Goal: Task Accomplishment & Management: Manage account settings

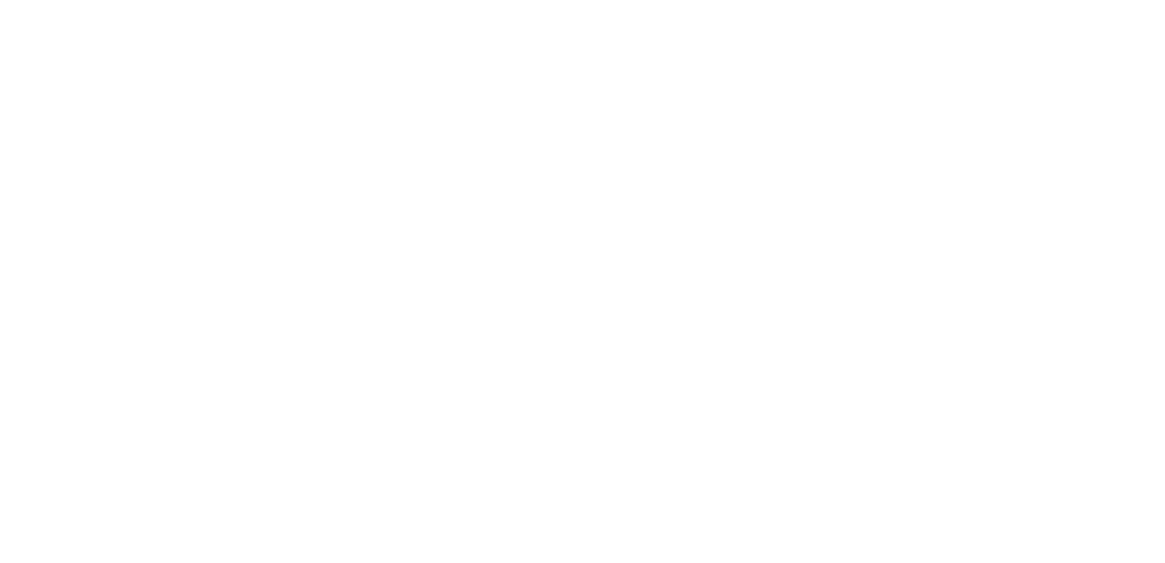
click at [618, 0] on html at bounding box center [582, 0] width 1165 height 0
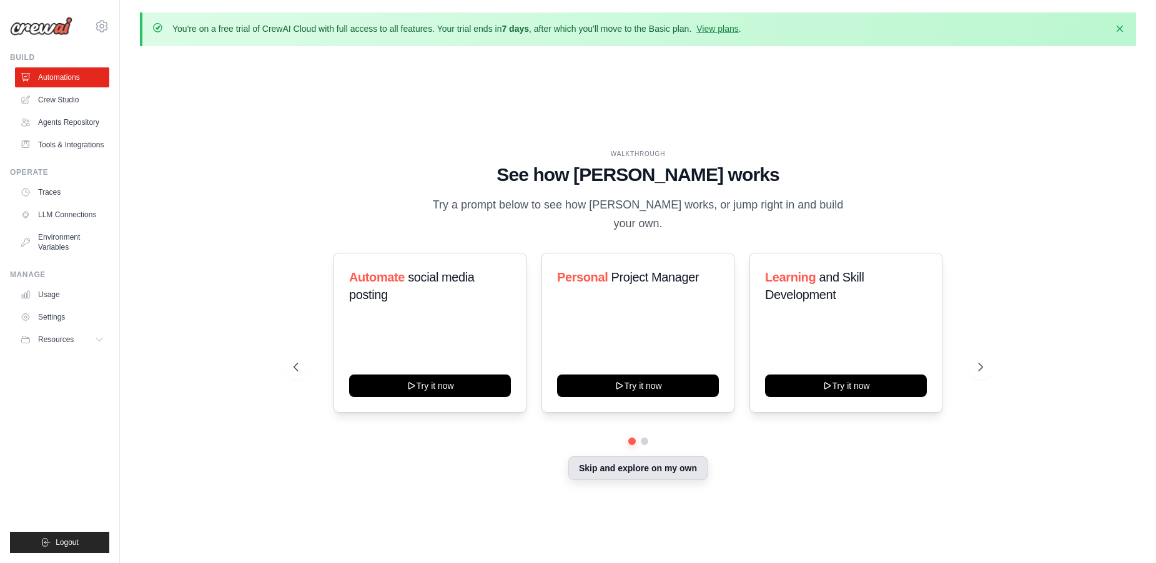
click at [618, 463] on button "Skip and explore on my own" at bounding box center [637, 468] width 139 height 24
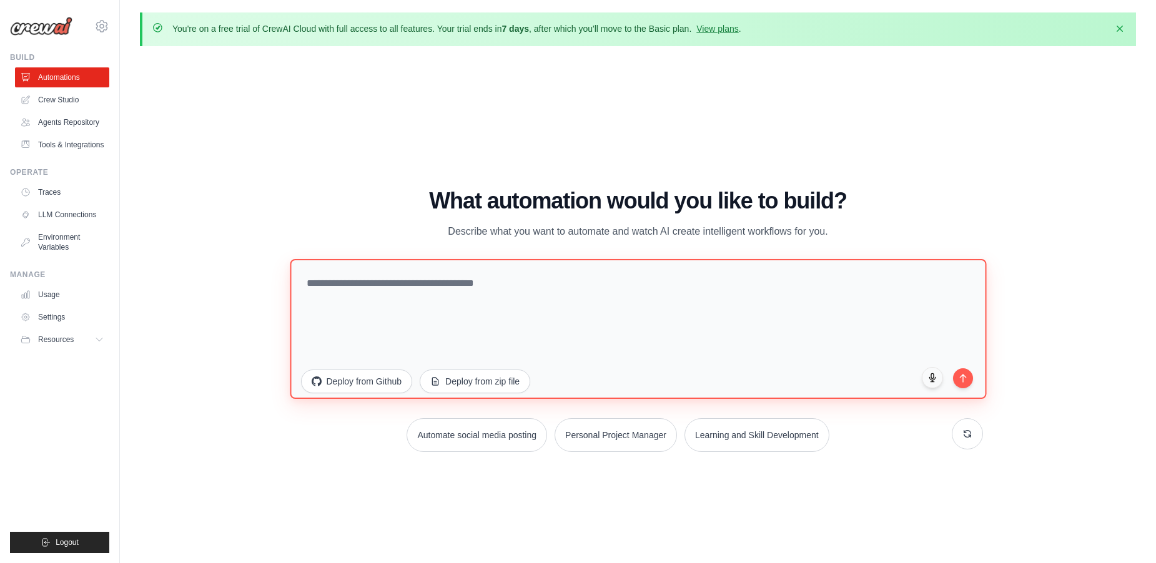
click at [470, 297] on textarea at bounding box center [638, 329] width 696 height 140
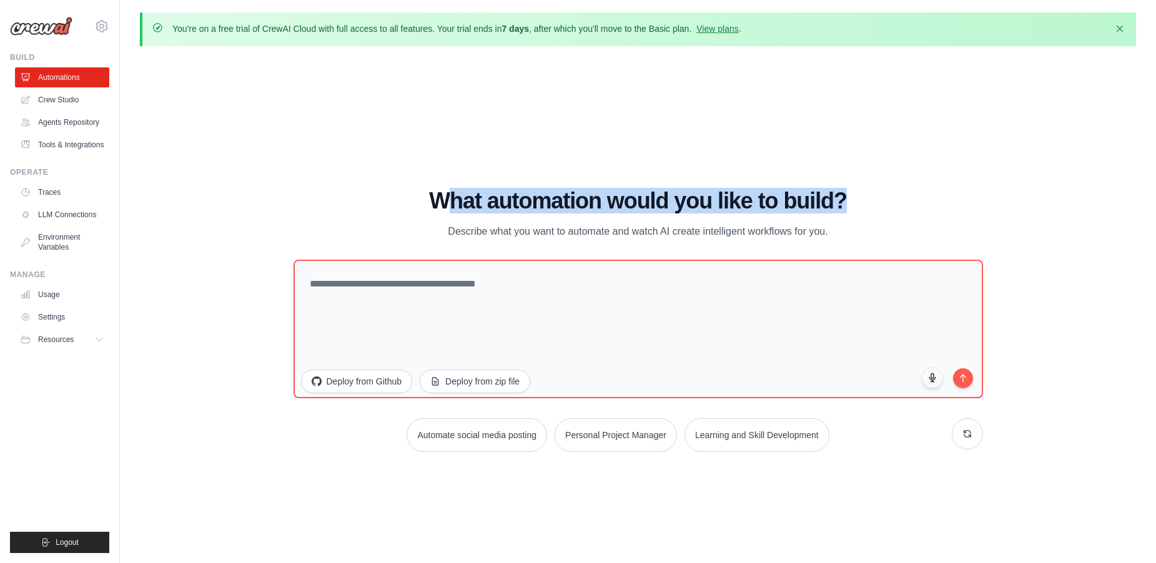
drag, startPoint x: 450, startPoint y: 198, endPoint x: 868, endPoint y: 215, distance: 418.7
click at [877, 211] on h1 "What automation would you like to build?" at bounding box center [637, 201] width 689 height 25
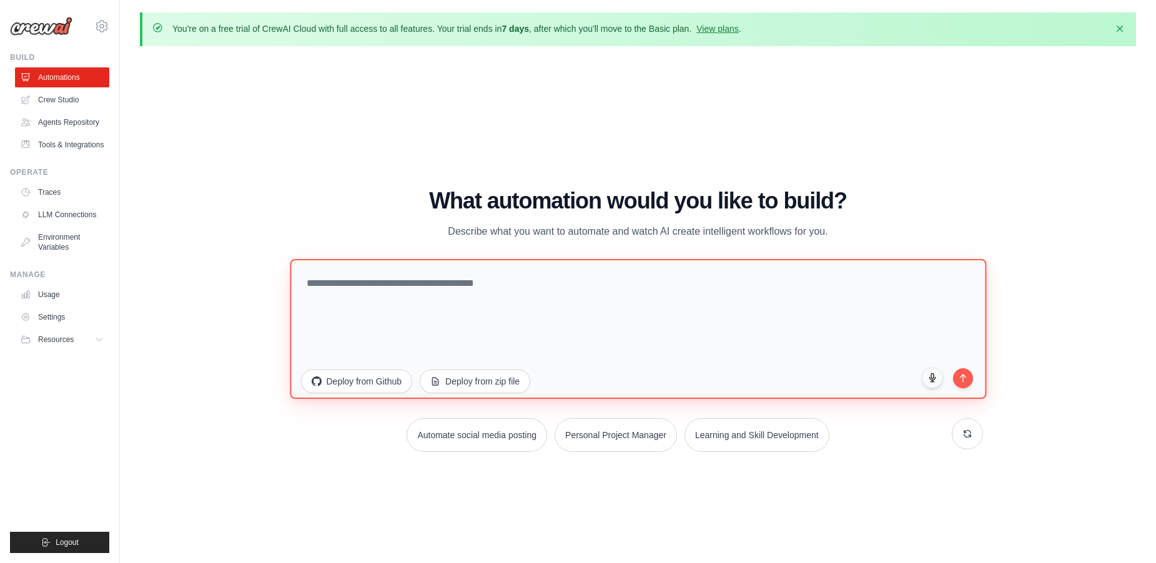
click at [682, 310] on textarea at bounding box center [638, 329] width 696 height 140
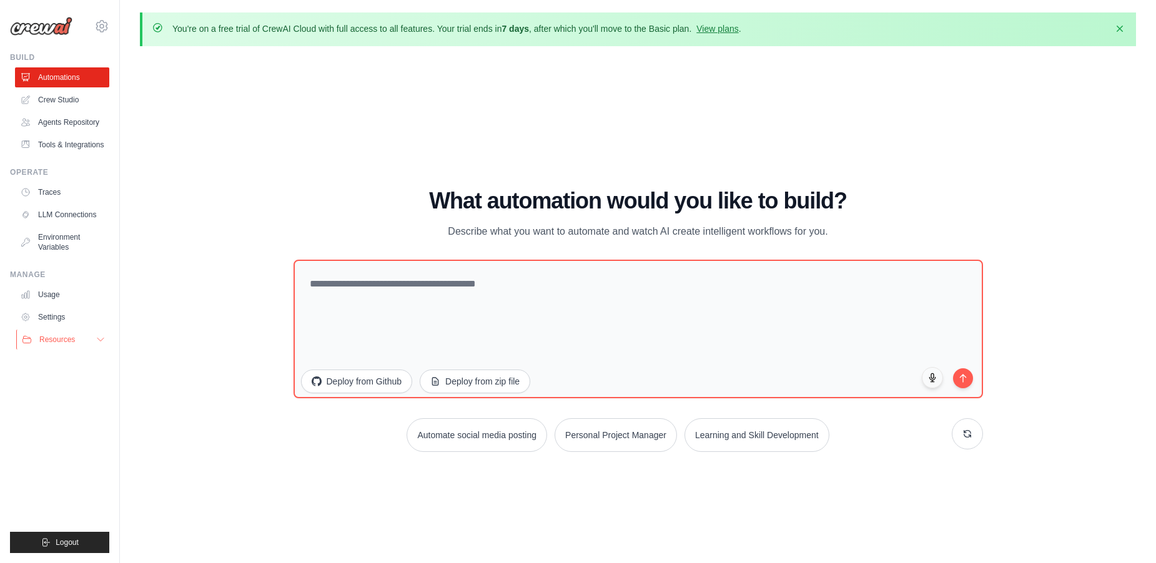
click at [103, 345] on button "Resources" at bounding box center [63, 340] width 94 height 20
click at [100, 220] on link "LLM Connections" at bounding box center [63, 215] width 94 height 20
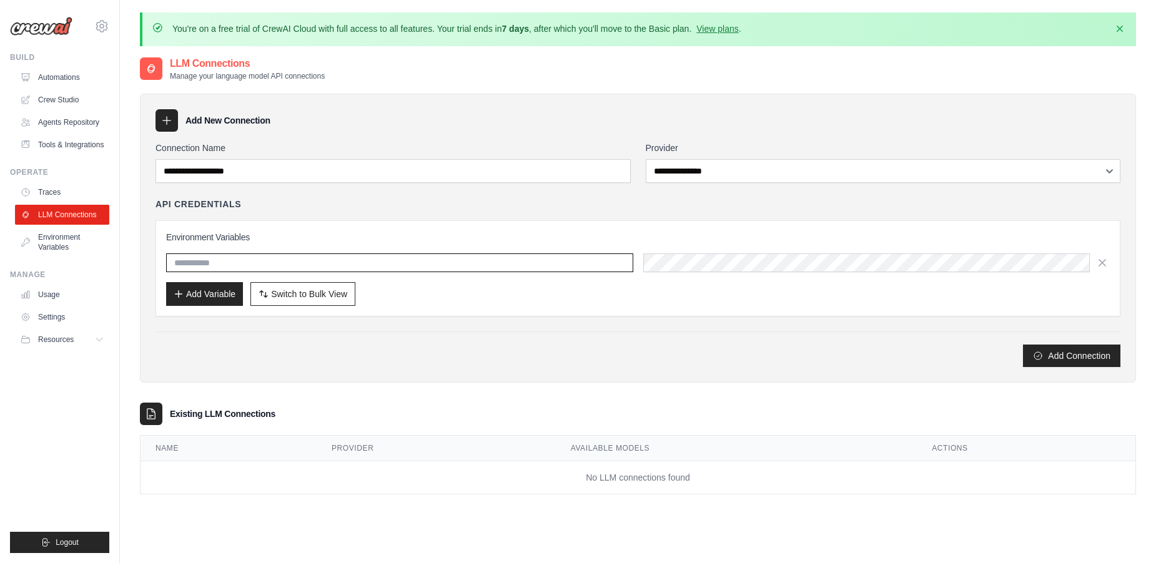
click at [215, 261] on input "text" at bounding box center [399, 263] width 467 height 19
drag, startPoint x: 220, startPoint y: 259, endPoint x: 403, endPoint y: 298, distance: 187.0
click at [232, 259] on input "text" at bounding box center [399, 263] width 467 height 19
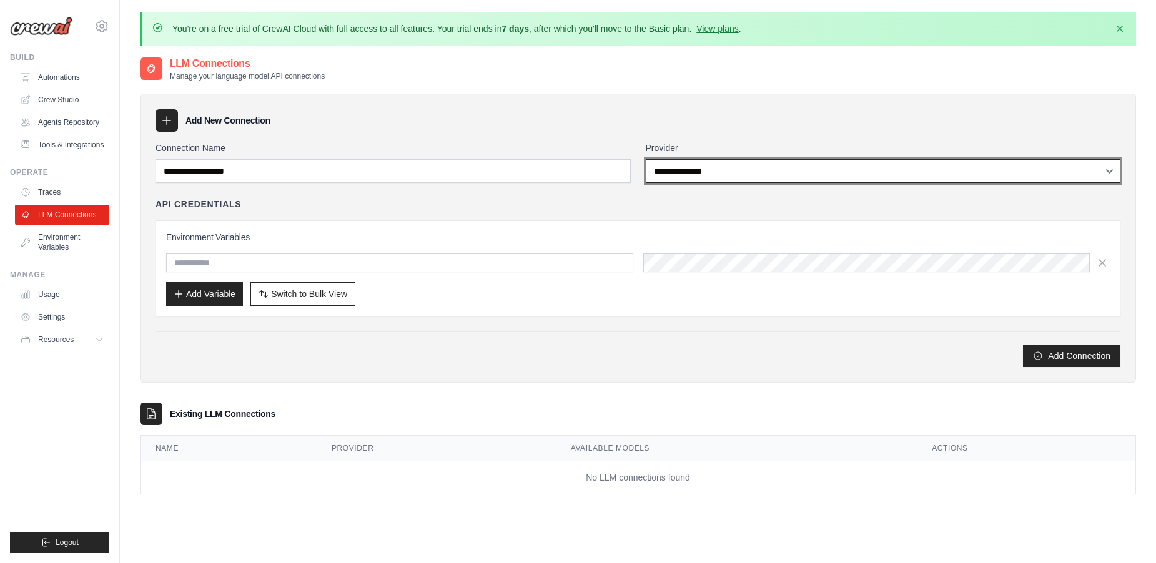
drag, startPoint x: 848, startPoint y: 173, endPoint x: 412, endPoint y: 176, distance: 435.8
click at [412, 176] on div "**********" at bounding box center [637, 162] width 965 height 41
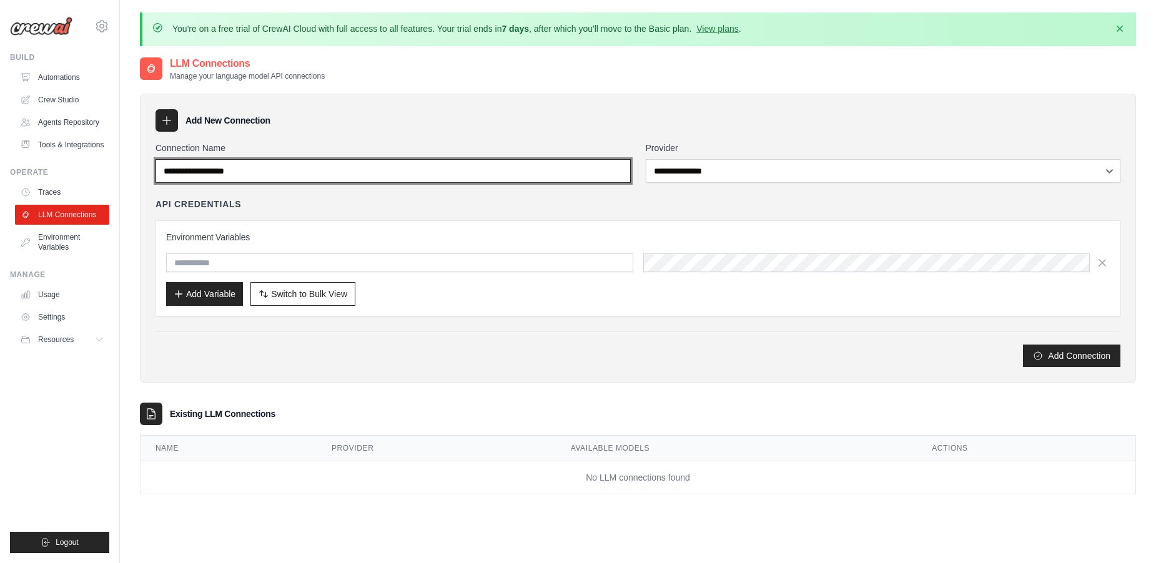
click at [393, 164] on input "Connection Name" at bounding box center [392, 171] width 475 height 24
click at [322, 162] on input "Connection Name" at bounding box center [392, 171] width 475 height 24
click at [321, 163] on input "Connection Name" at bounding box center [392, 171] width 475 height 24
drag, startPoint x: 183, startPoint y: 168, endPoint x: 348, endPoint y: 168, distance: 164.8
click at [348, 168] on input "Connection Name" at bounding box center [392, 171] width 475 height 24
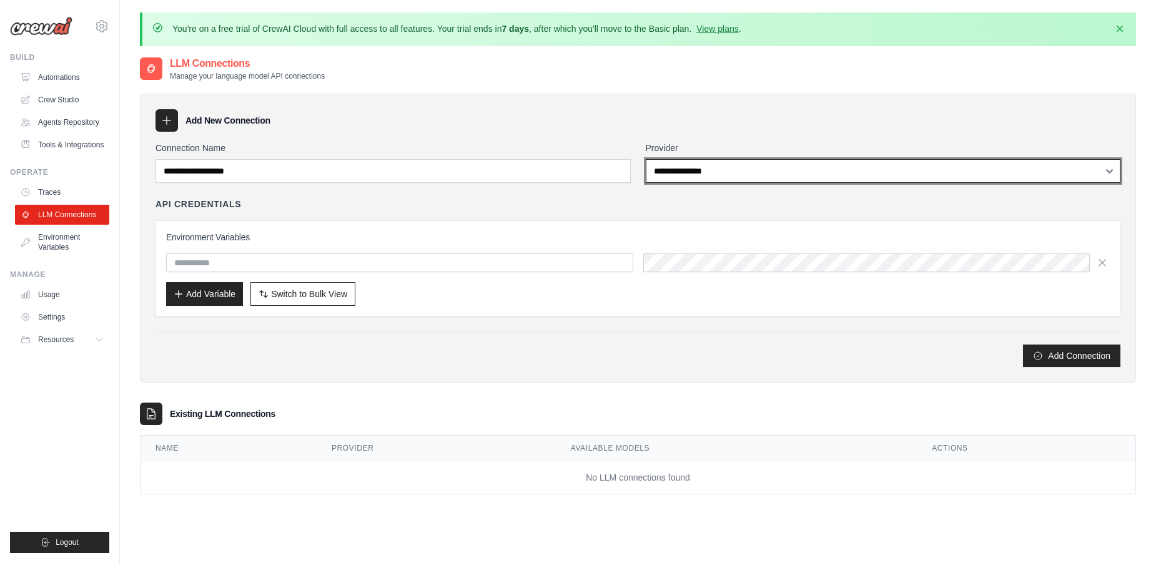
drag, startPoint x: 757, startPoint y: 177, endPoint x: 539, endPoint y: 294, distance: 247.2
click at [539, 294] on div "**********" at bounding box center [637, 254] width 965 height 225
drag, startPoint x: 671, startPoint y: 173, endPoint x: 704, endPoint y: 132, distance: 52.8
click at [704, 132] on div "**********" at bounding box center [638, 238] width 996 height 289
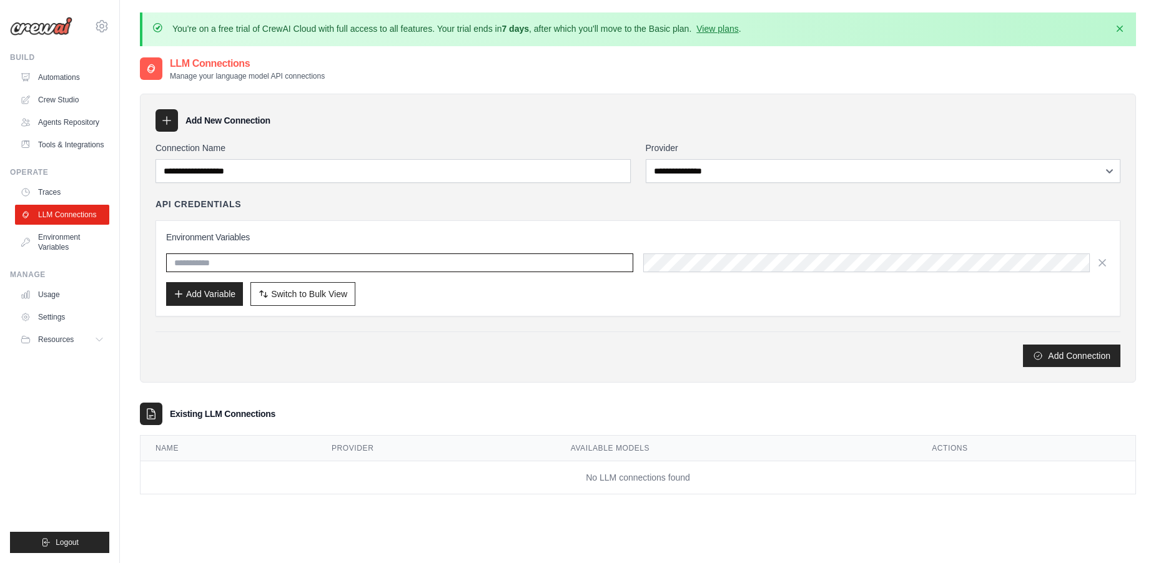
click at [365, 267] on input "text" at bounding box center [399, 263] width 467 height 19
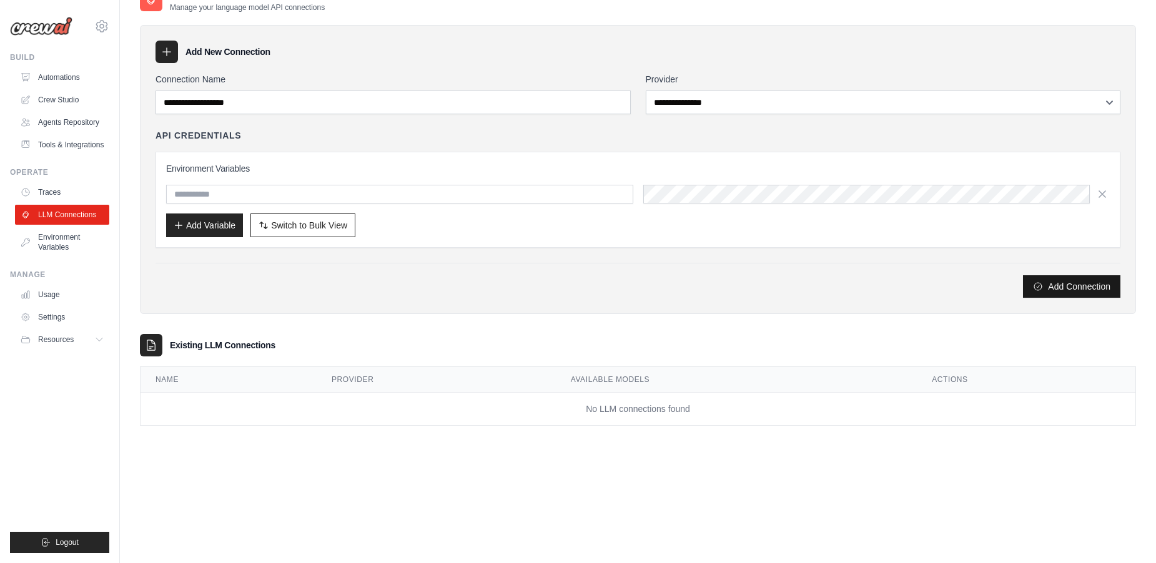
click at [1055, 283] on button "Add Connection" at bounding box center [1071, 286] width 97 height 22
click at [56, 244] on link "Environment Variables" at bounding box center [63, 242] width 94 height 30
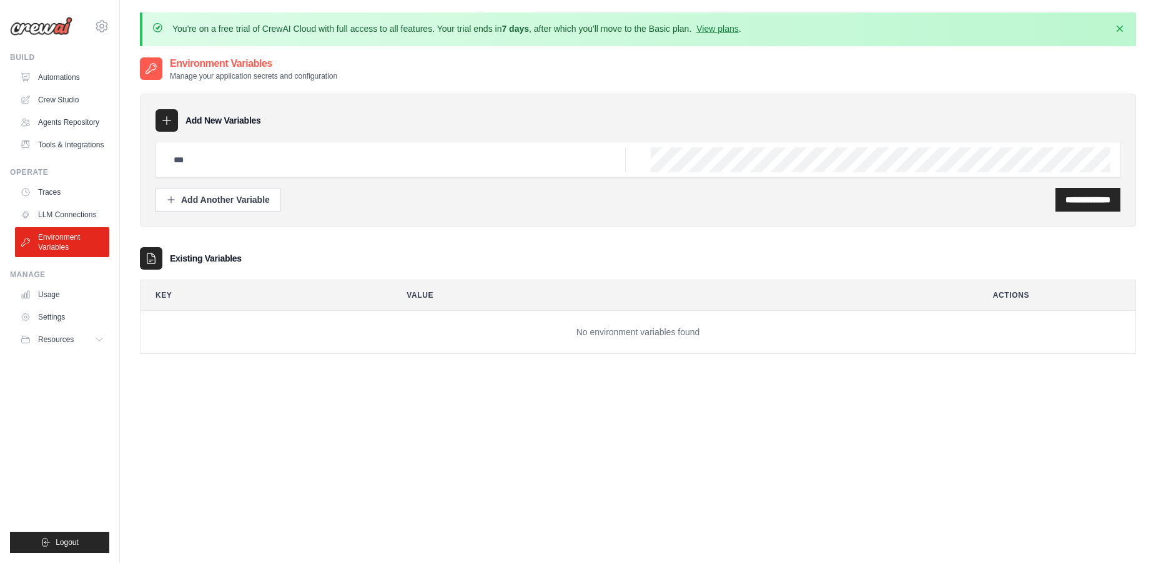
drag, startPoint x: 298, startPoint y: 137, endPoint x: 272, endPoint y: 159, distance: 34.6
click at [288, 149] on div "**********" at bounding box center [638, 161] width 996 height 134
click at [270, 159] on input "text" at bounding box center [396, 159] width 460 height 25
click at [63, 128] on link "Agents Repository" at bounding box center [63, 122] width 94 height 20
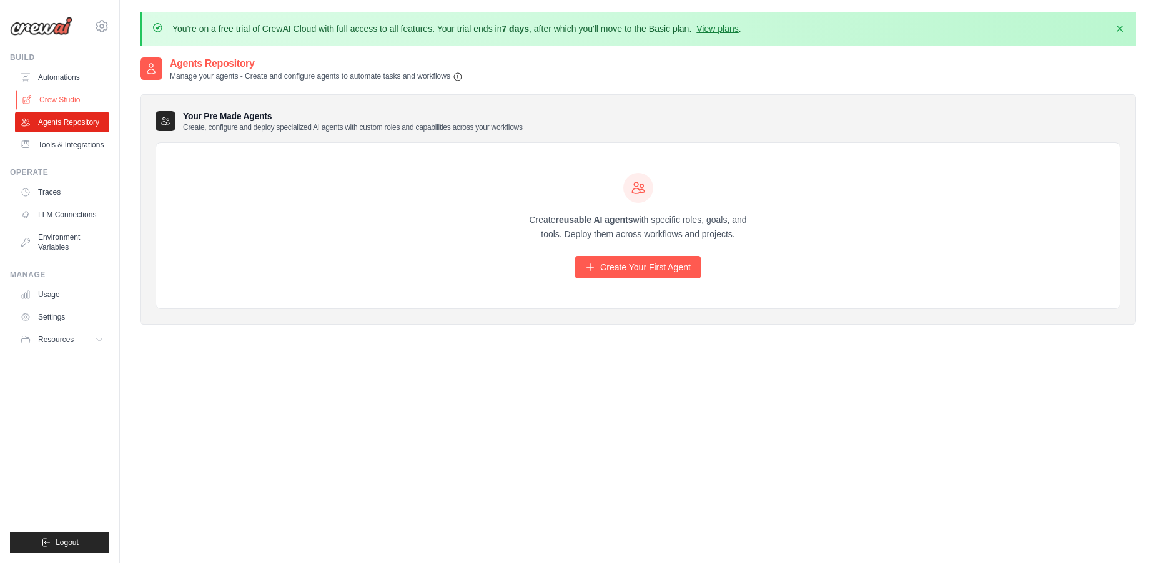
click at [50, 91] on link "Crew Studio" at bounding box center [63, 100] width 94 height 20
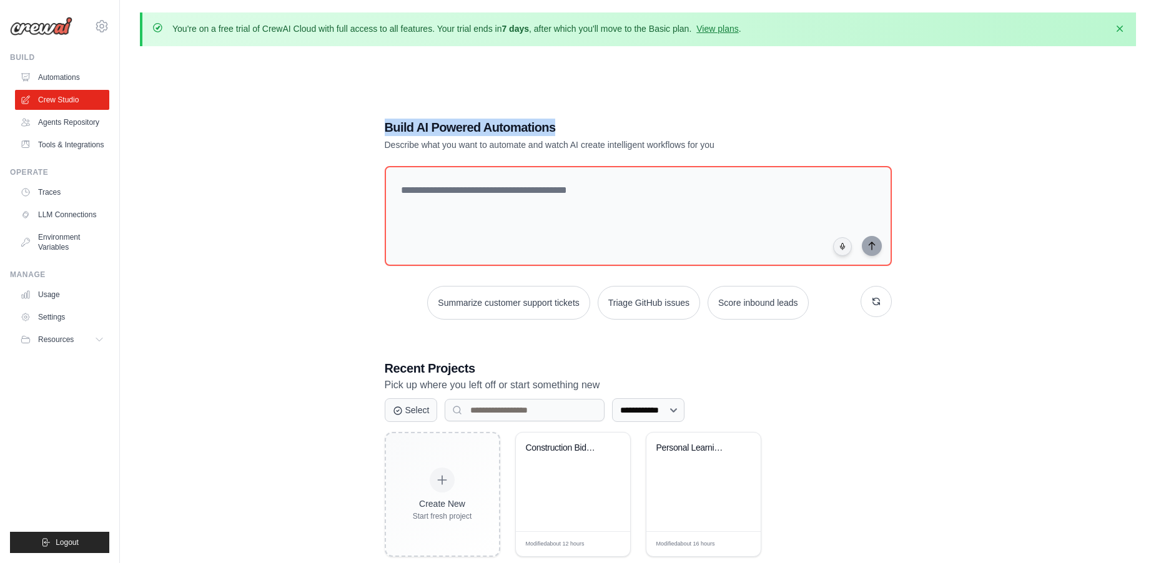
drag, startPoint x: 370, startPoint y: 124, endPoint x: 628, endPoint y: 126, distance: 257.9
click at [628, 126] on div "**********" at bounding box center [638, 338] width 537 height 478
click at [59, 78] on link "Automations" at bounding box center [63, 77] width 94 height 20
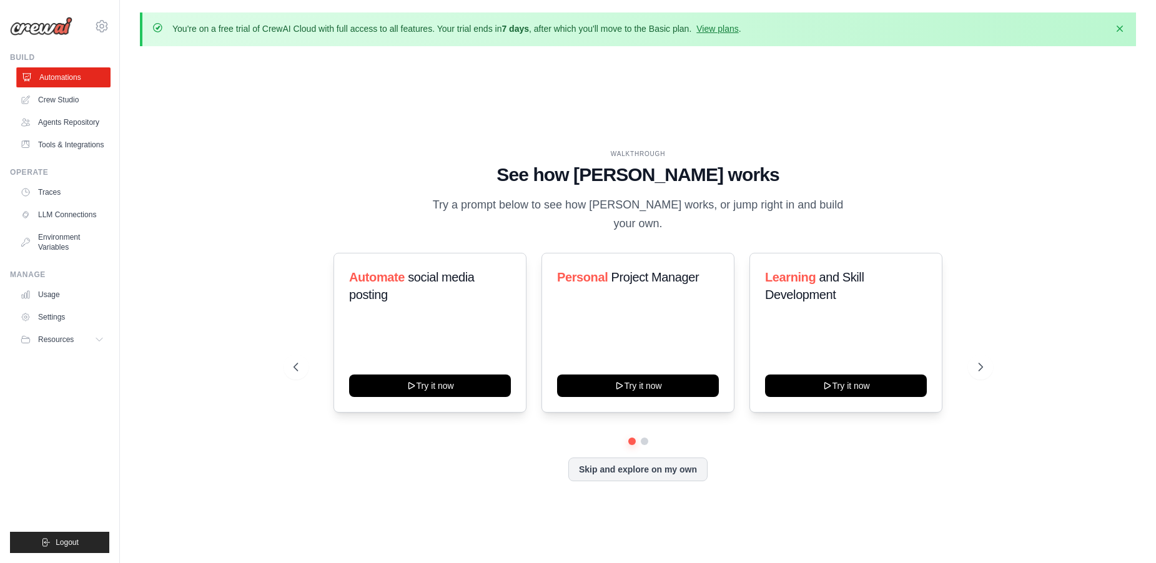
click at [52, 80] on link "Automations" at bounding box center [63, 77] width 94 height 20
click at [102, 31] on icon at bounding box center [101, 26] width 11 height 11
click at [119, 73] on span "Settings" at bounding box center [155, 77] width 99 height 12
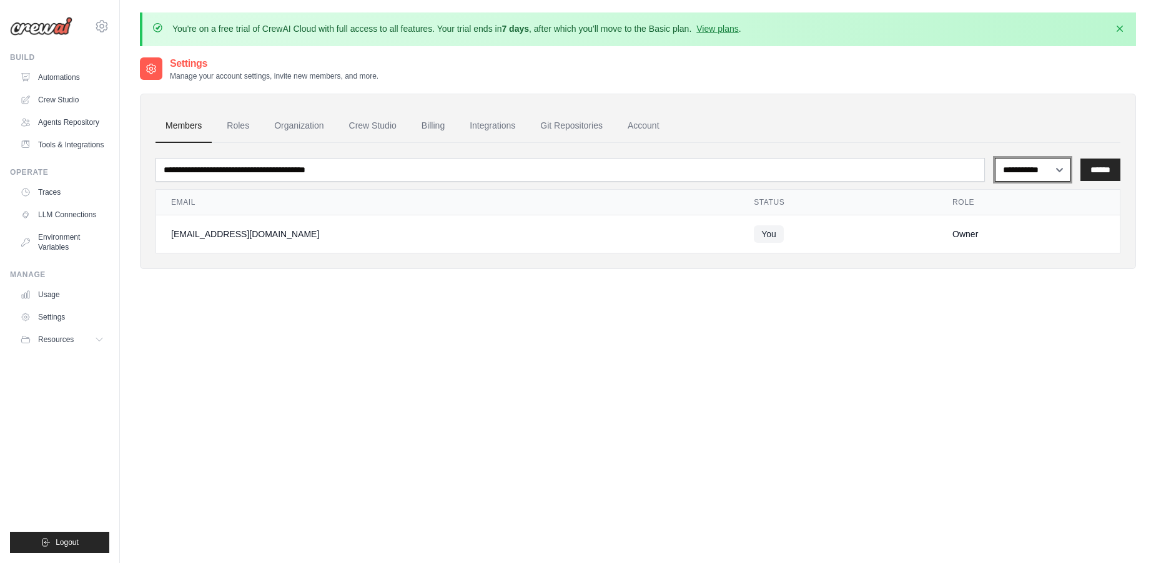
click at [1053, 174] on select "**********" at bounding box center [1033, 170] width 76 height 24
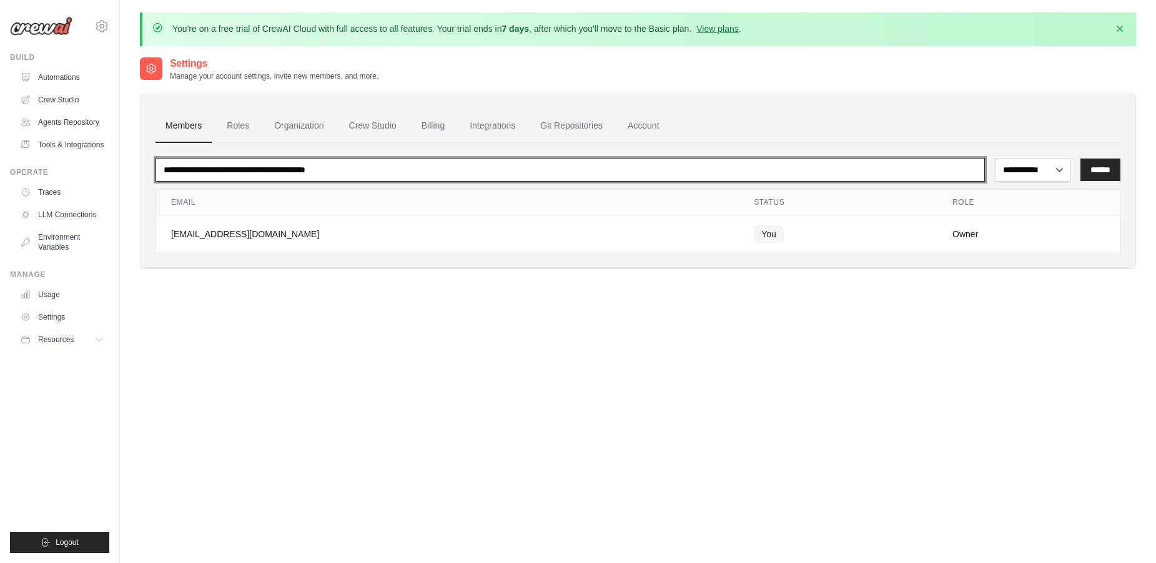
click at [473, 172] on input "email" at bounding box center [569, 170] width 829 height 24
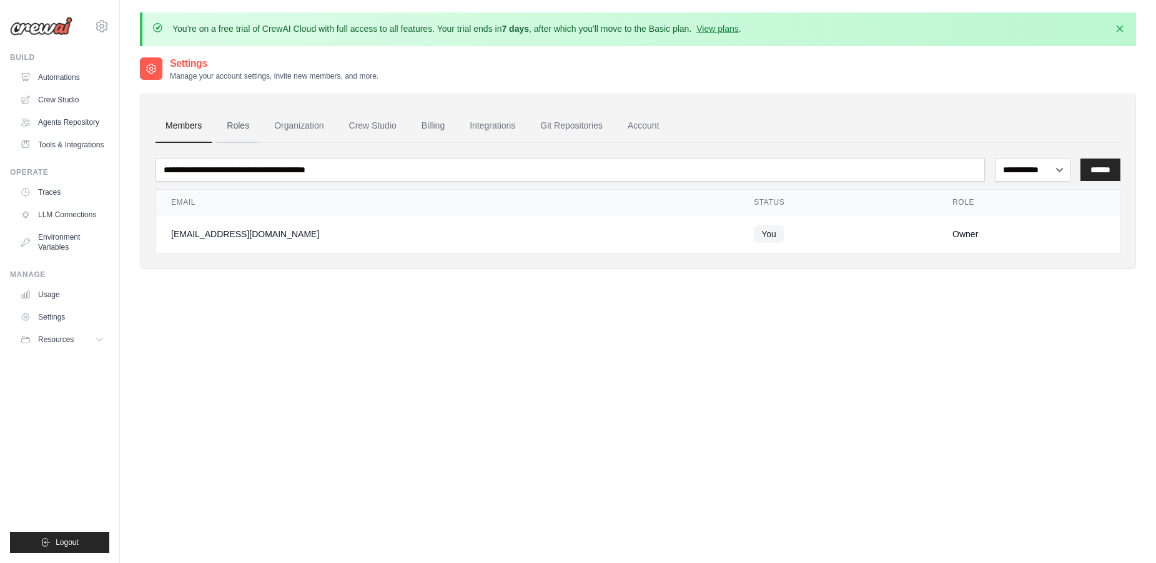
click at [229, 127] on link "Roles" at bounding box center [238, 126] width 42 height 34
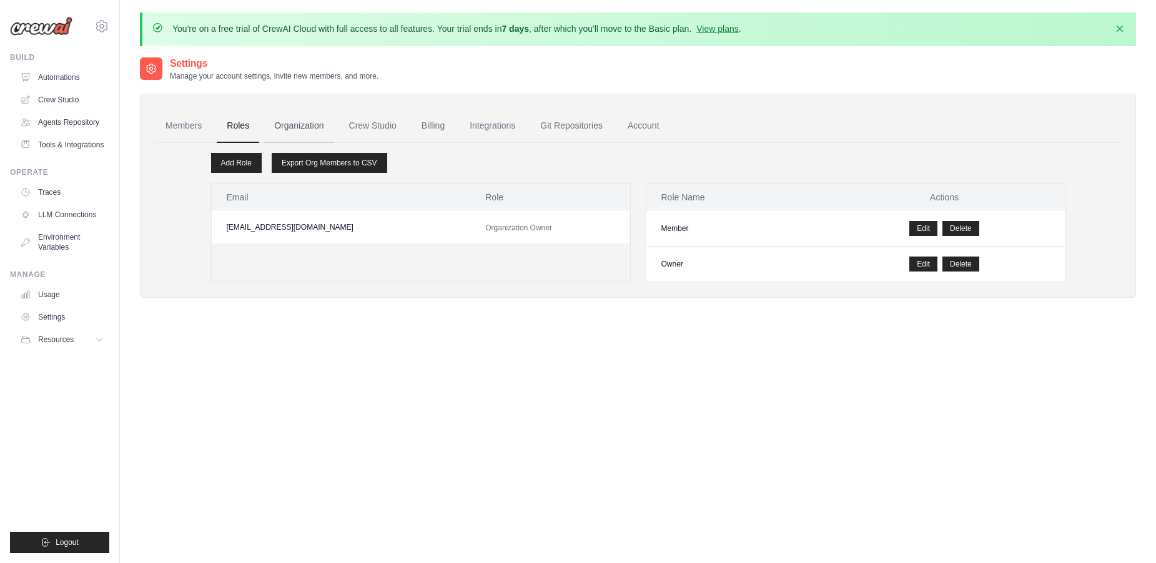
click at [300, 123] on link "Organization" at bounding box center [298, 126] width 69 height 34
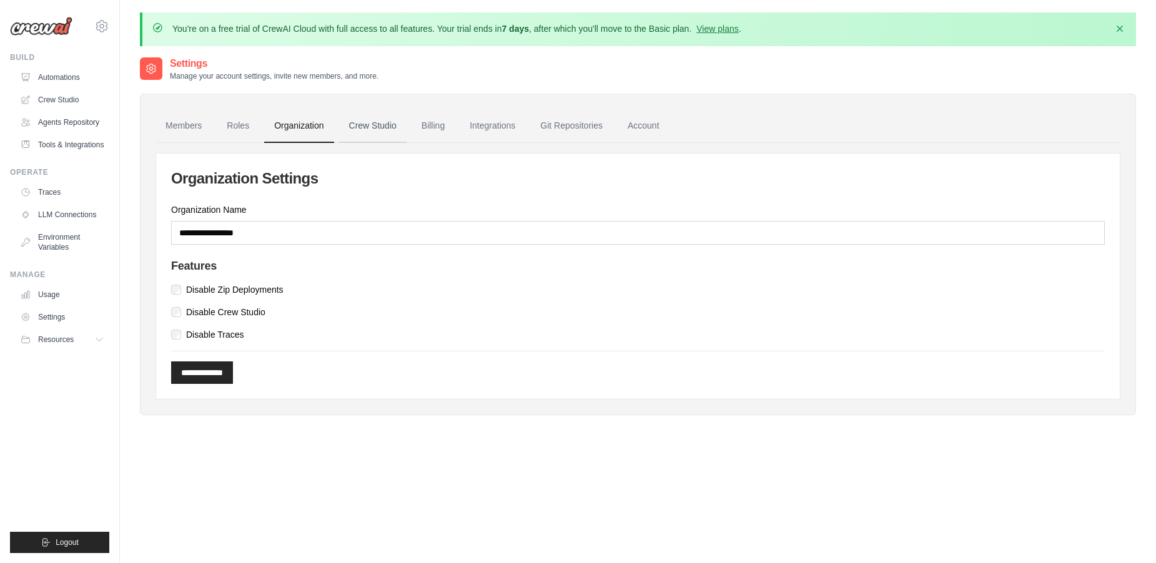
click at [392, 121] on link "Crew Studio" at bounding box center [372, 126] width 67 height 34
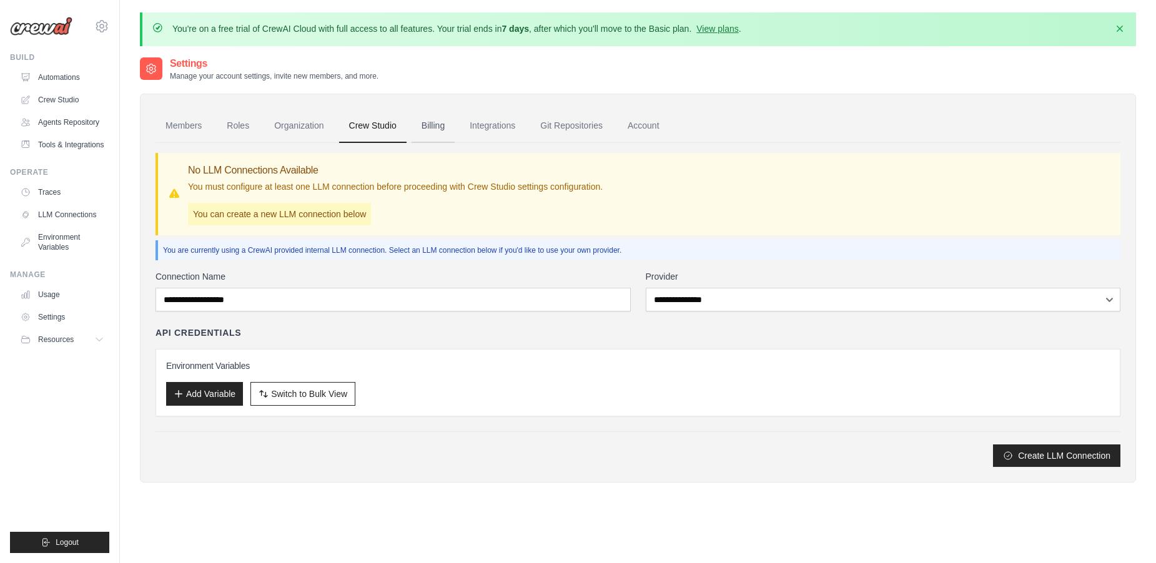
click at [441, 133] on link "Billing" at bounding box center [432, 126] width 43 height 34
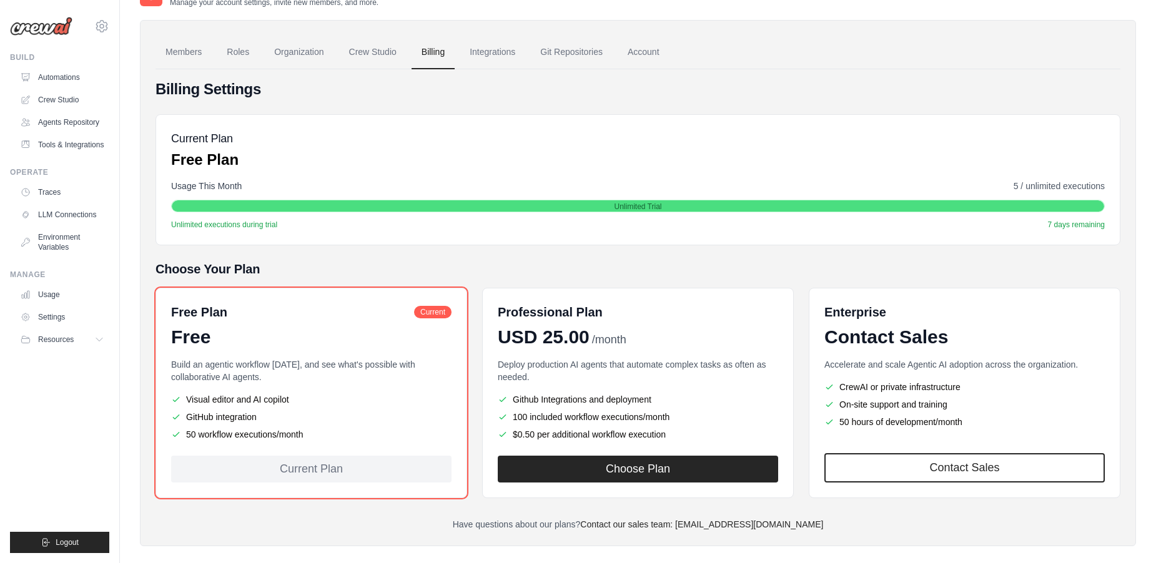
scroll to position [89, 0]
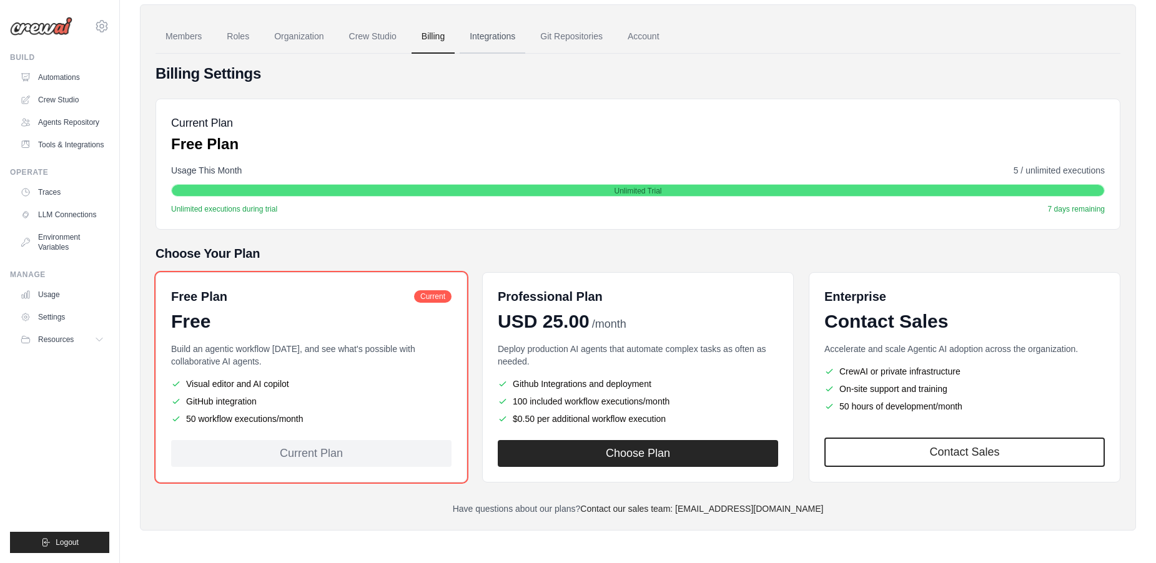
click at [497, 37] on link "Integrations" at bounding box center [493, 37] width 66 height 34
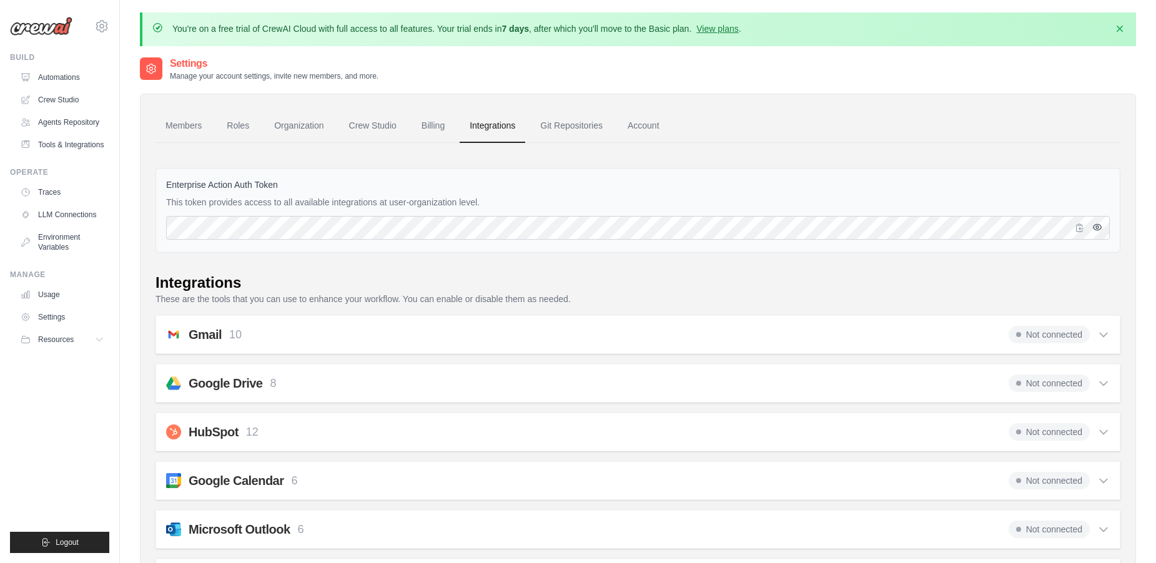
click at [1095, 232] on button "button" at bounding box center [1097, 227] width 15 height 15
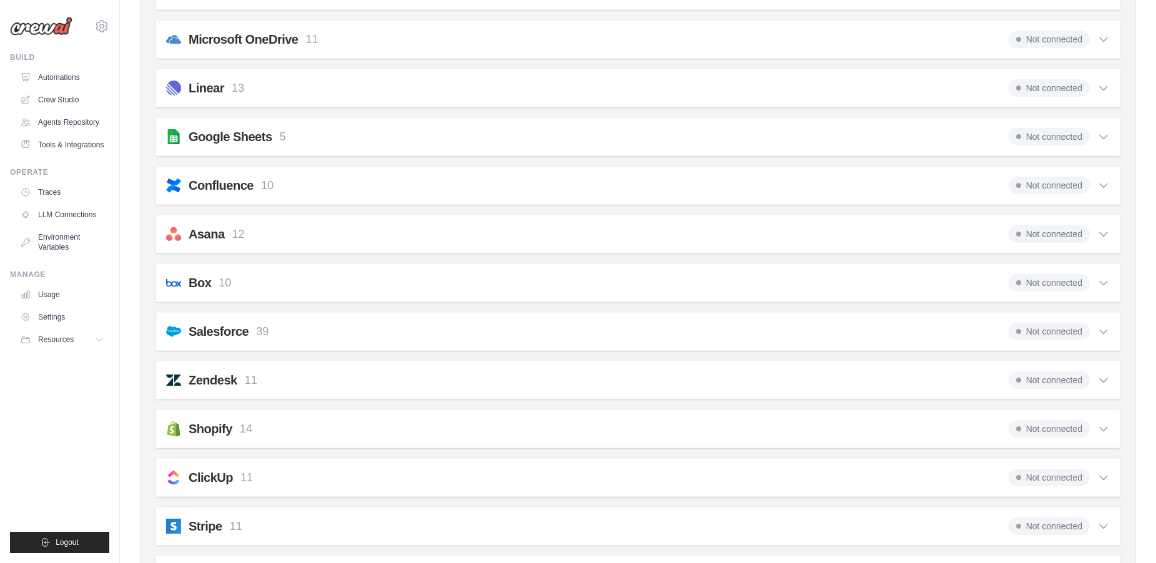
scroll to position [375, 0]
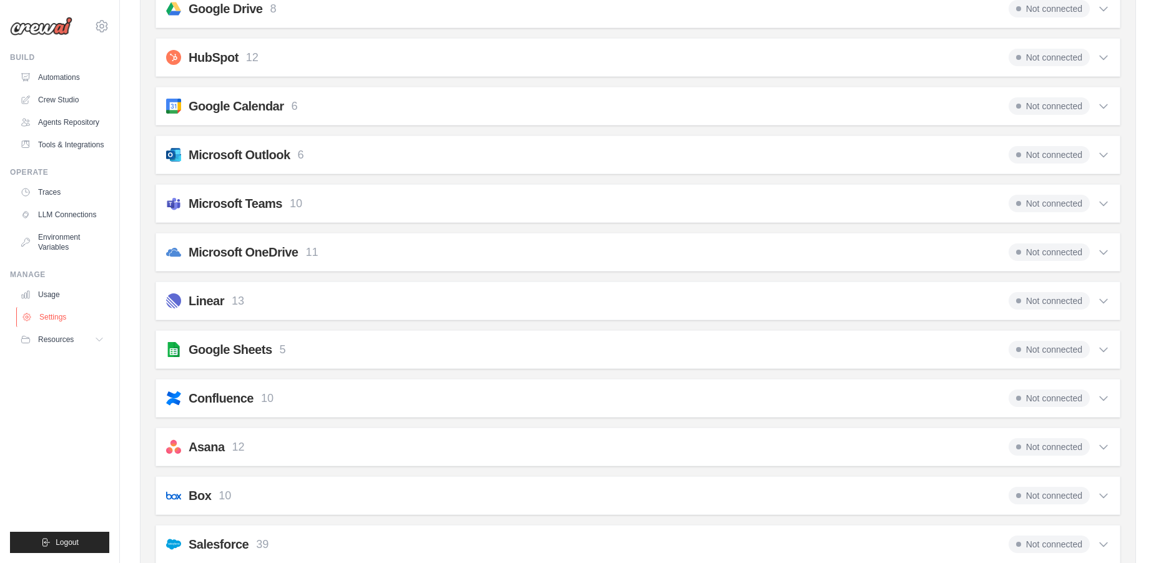
click at [91, 317] on link "Settings" at bounding box center [63, 317] width 94 height 20
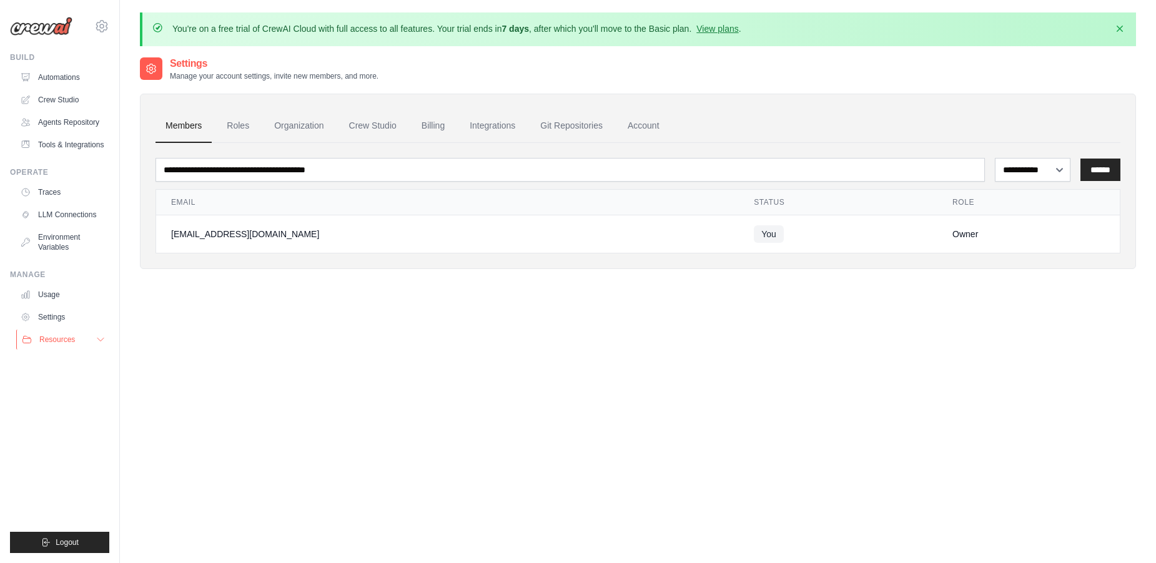
click at [63, 341] on span "Resources" at bounding box center [57, 340] width 36 height 10
click at [61, 80] on link "Automations" at bounding box center [63, 77] width 94 height 20
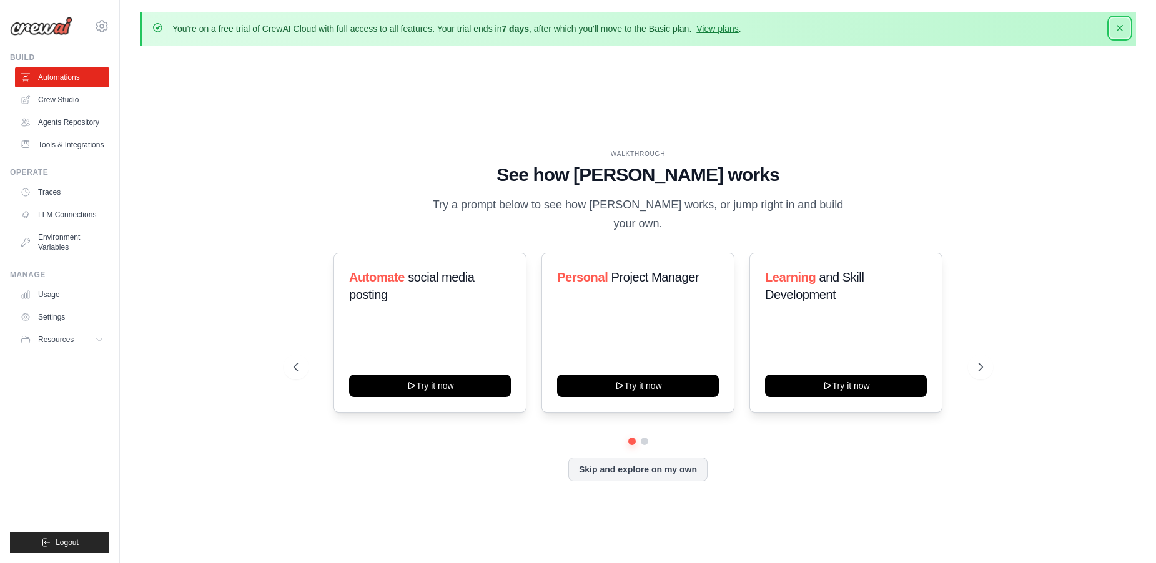
click at [1113, 26] on icon "button" at bounding box center [1119, 28] width 12 height 12
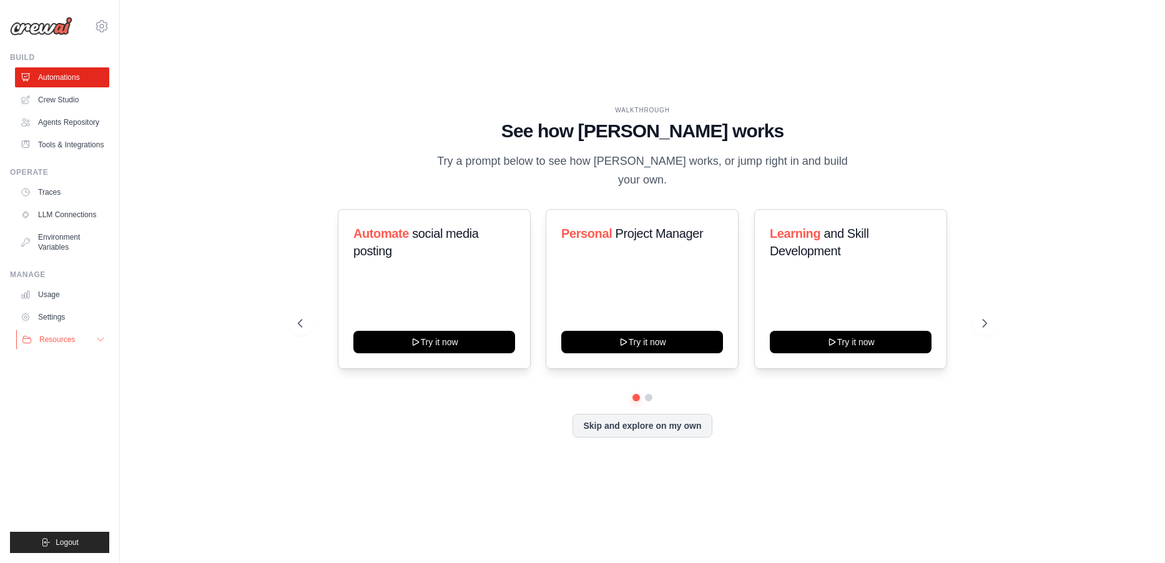
click at [79, 340] on button "Resources" at bounding box center [63, 340] width 94 height 20
click at [71, 325] on link "Settings" at bounding box center [63, 317] width 94 height 20
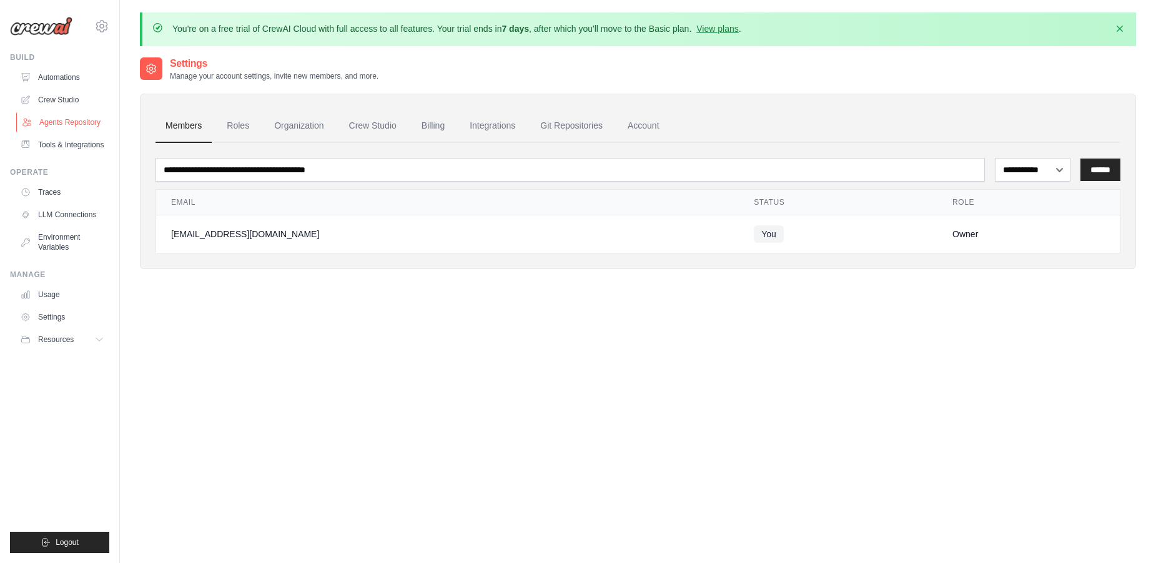
click at [80, 115] on link "Agents Repository" at bounding box center [63, 122] width 94 height 20
